Goal: Information Seeking & Learning: Learn about a topic

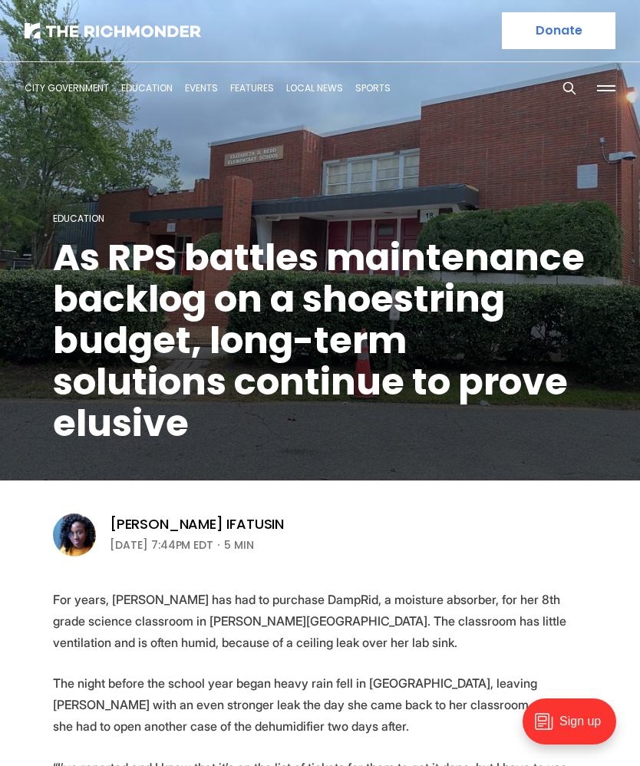
click at [67, 19] on div at bounding box center [113, 30] width 177 height 61
click at [62, 33] on img at bounding box center [113, 30] width 177 height 15
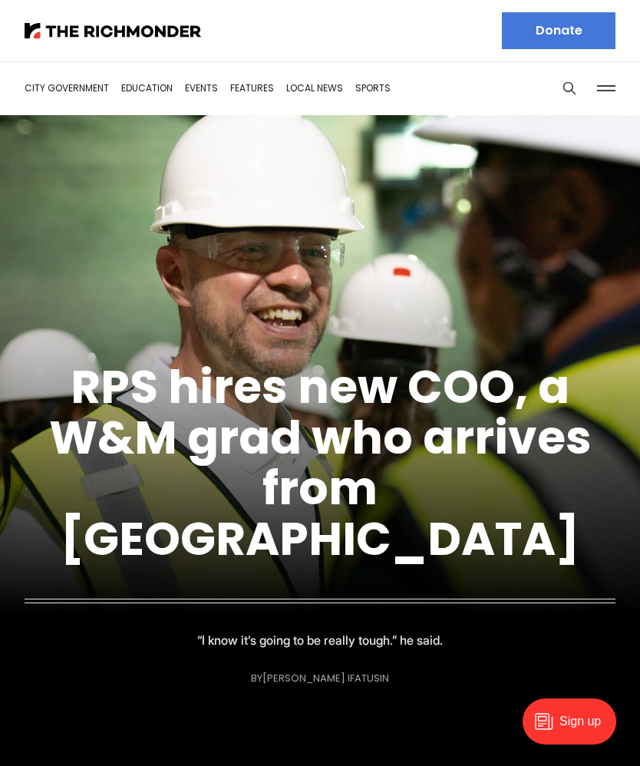
click at [169, 457] on link "RPS hires new COO, a W&M grad who arrives from [GEOGRAPHIC_DATA]" at bounding box center [320, 463] width 543 height 217
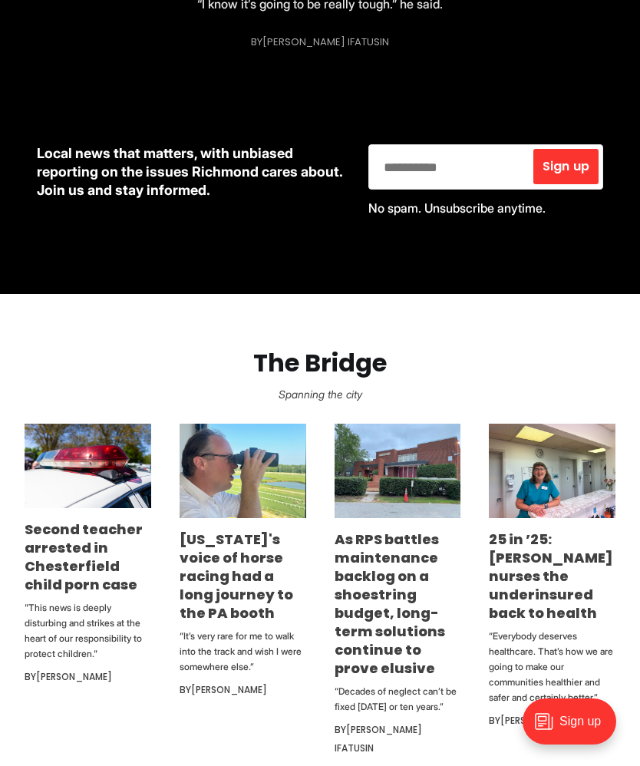
scroll to position [662, 0]
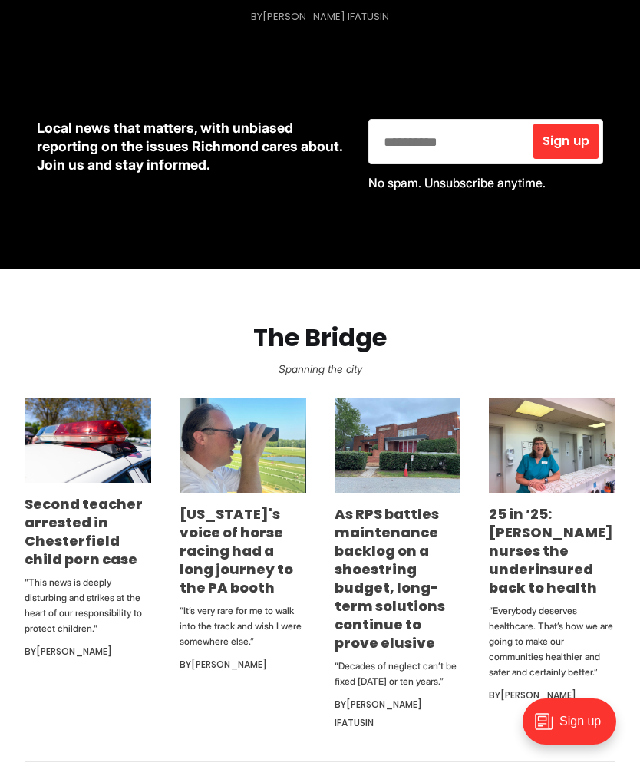
click at [207, 536] on link "[US_STATE]'s voice of horse racing had a long journey to the PA booth" at bounding box center [237, 550] width 114 height 93
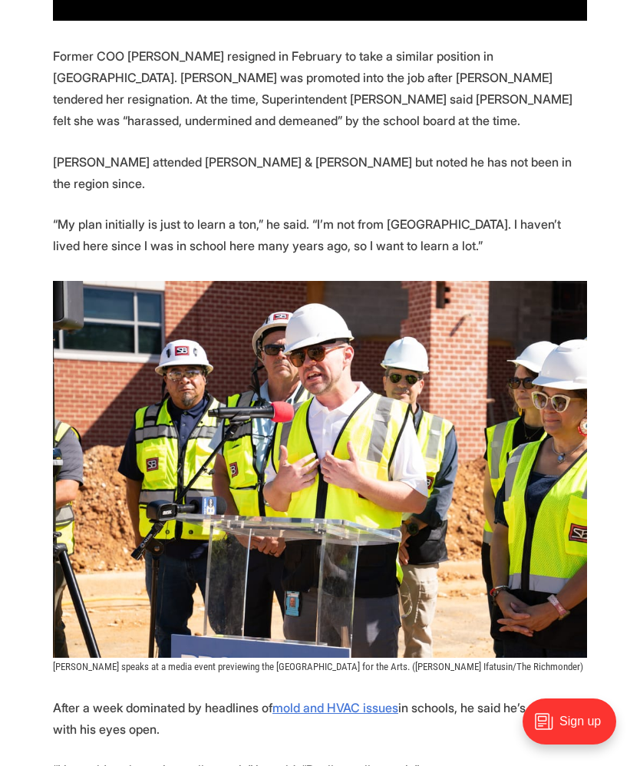
scroll to position [1275, 0]
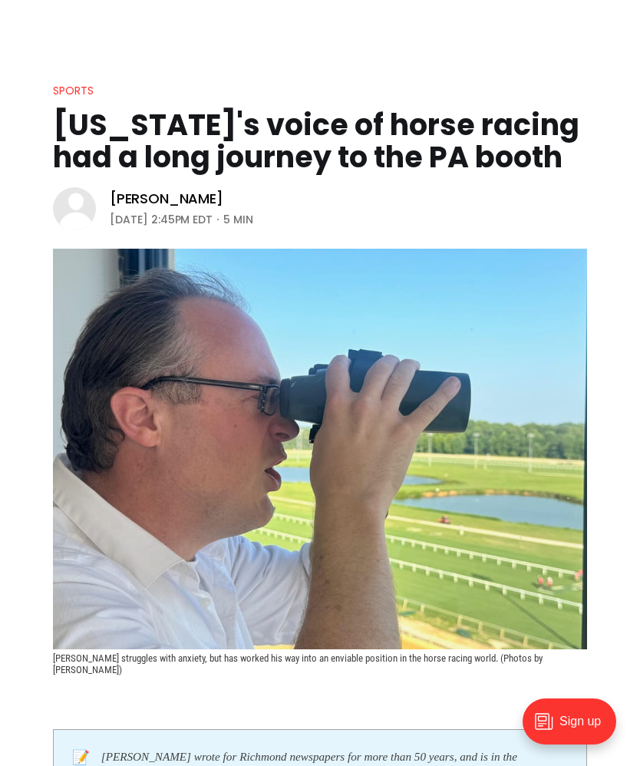
scroll to position [81, 0]
